Goal: Find specific page/section: Find specific page/section

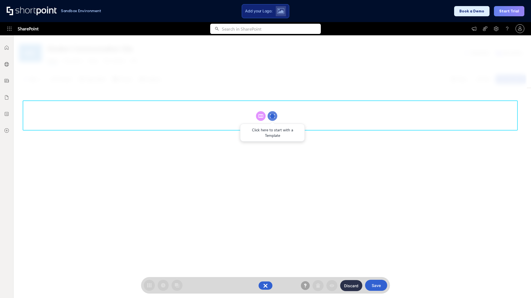
click at [272, 116] on circle at bounding box center [273, 116] width 10 height 10
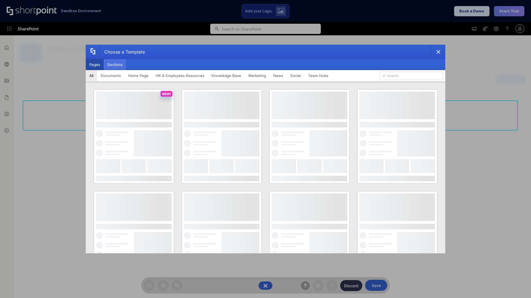
click at [115, 65] on button "Sections" at bounding box center [115, 64] width 22 height 11
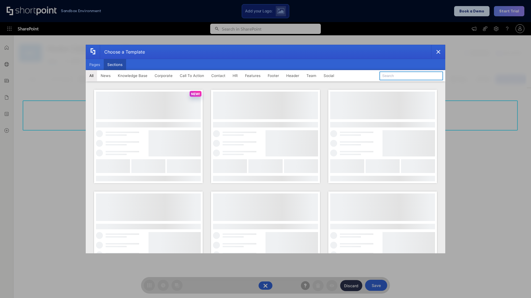
type input "Teams Kit 1"
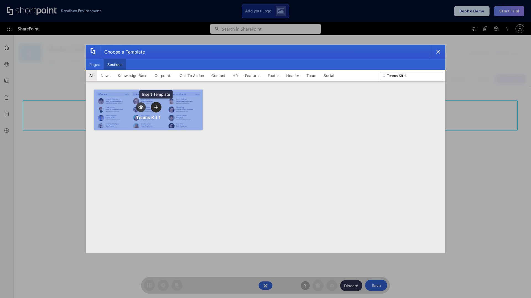
click at [156, 107] on icon "template selector" at bounding box center [156, 107] width 4 height 4
